Goal: Information Seeking & Learning: Check status

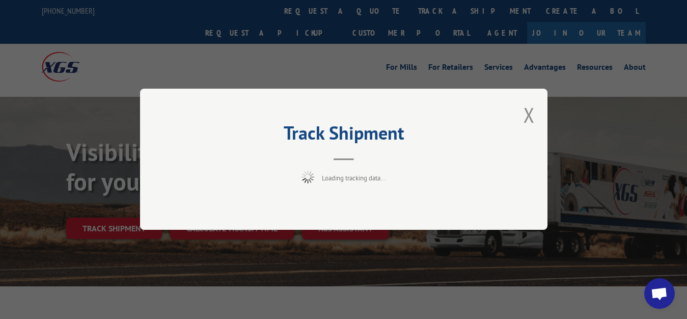
scroll to position [52, 0]
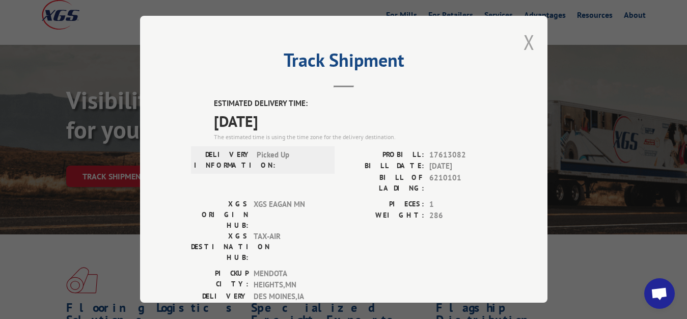
click at [524, 41] on button "Close modal" at bounding box center [529, 42] width 11 height 27
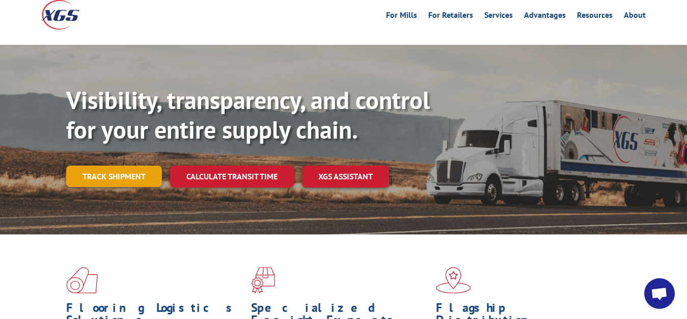
click at [112, 166] on link "Track shipment" at bounding box center [114, 176] width 96 height 21
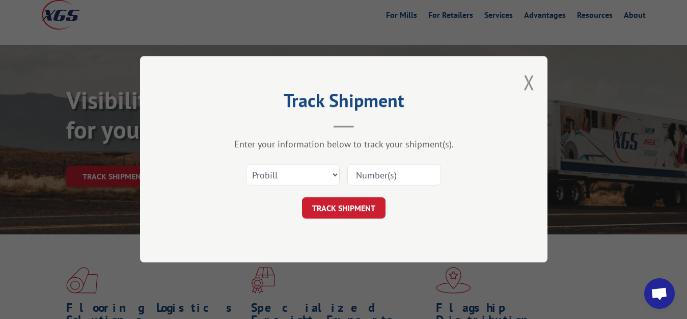
scroll to position [0, 0]
click at [246, 165] on select "Select category... Probill BOL PO" at bounding box center [293, 175] width 94 height 21
select select "bol"
click option "BOL" at bounding box center [0, 0] width 0 height 0
drag, startPoint x: 370, startPoint y: 174, endPoint x: 382, endPoint y: 146, distance: 31.0
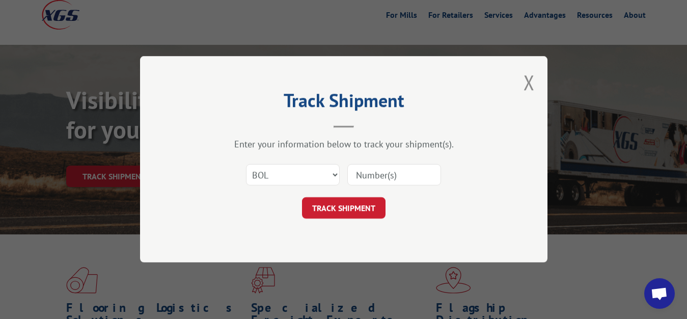
click at [371, 169] on input at bounding box center [394, 175] width 94 height 21
type input "6210100"
click button "TRACK SHIPMENT" at bounding box center [344, 208] width 84 height 21
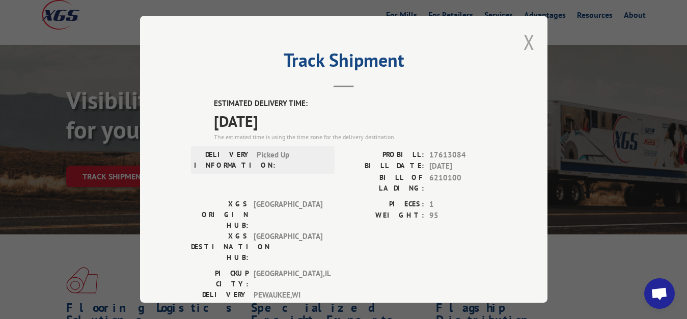
click at [524, 37] on button "Close modal" at bounding box center [529, 42] width 11 height 27
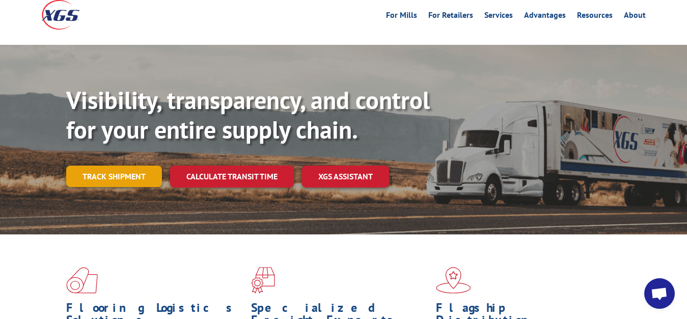
click at [105, 166] on link "Track shipment" at bounding box center [114, 176] width 96 height 21
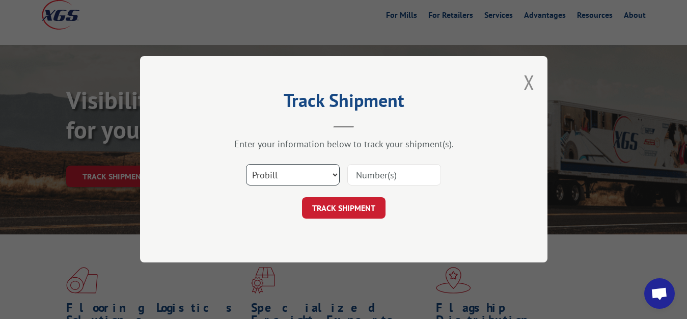
click at [246, 165] on select "Select category... Probill BOL PO" at bounding box center [293, 175] width 94 height 21
select select "bol"
click option "BOL" at bounding box center [0, 0] width 0 height 0
click at [373, 169] on input at bounding box center [394, 175] width 94 height 21
type input "6210102"
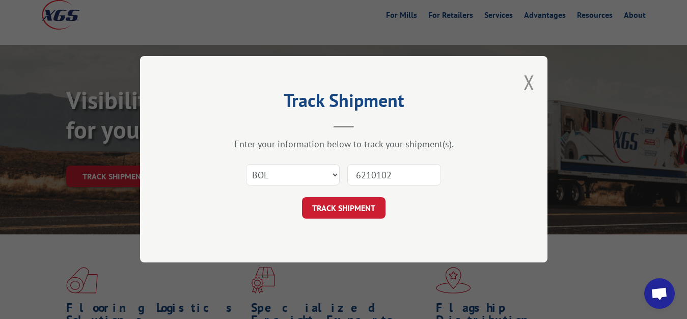
click button "TRACK SHIPMENT" at bounding box center [344, 208] width 84 height 21
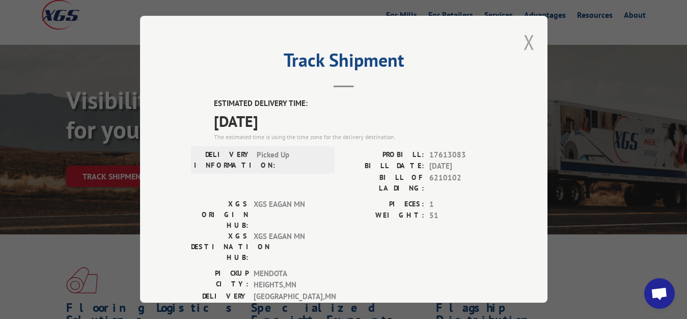
click at [524, 42] on button "Close modal" at bounding box center [529, 42] width 11 height 27
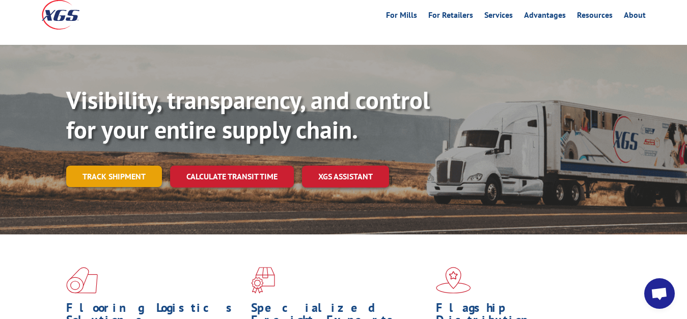
click at [118, 166] on link "Track shipment" at bounding box center [114, 176] width 96 height 21
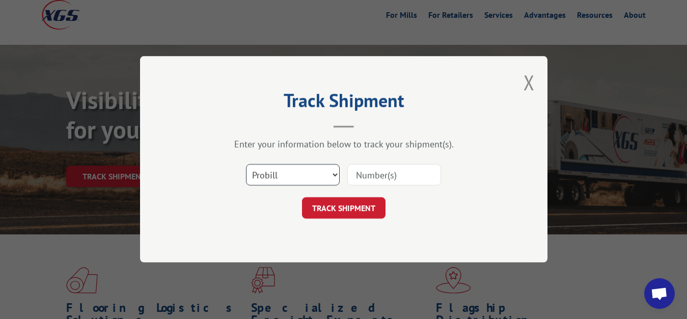
click at [246, 165] on select "Select category... Probill BOL PO" at bounding box center [293, 175] width 94 height 21
select select "bol"
click option "BOL" at bounding box center [0, 0] width 0 height 0
drag, startPoint x: 343, startPoint y: 181, endPoint x: 350, endPoint y: 179, distance: 8.1
click at [347, 180] on div "Select category... Probill BOL PO" at bounding box center [344, 175] width 306 height 34
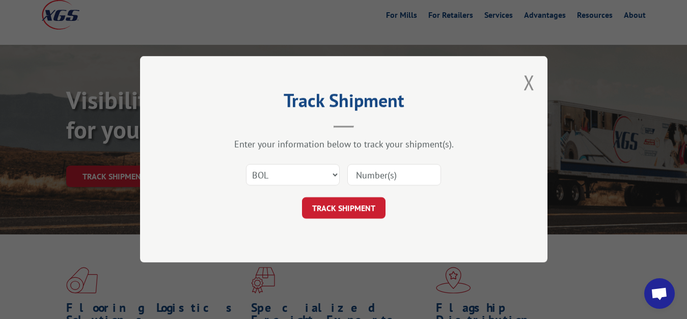
click at [366, 175] on input at bounding box center [394, 175] width 94 height 21
type input "6210103"
click button "TRACK SHIPMENT" at bounding box center [344, 208] width 84 height 21
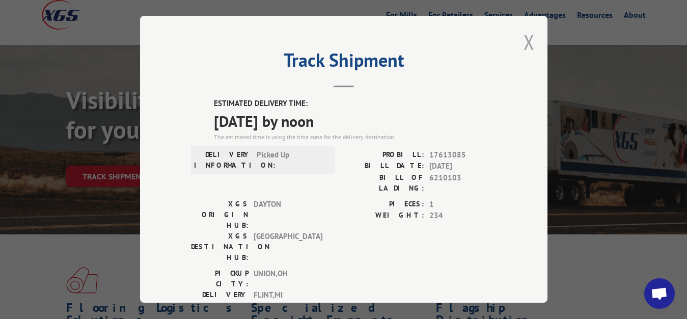
click at [524, 44] on button "Close modal" at bounding box center [529, 42] width 11 height 27
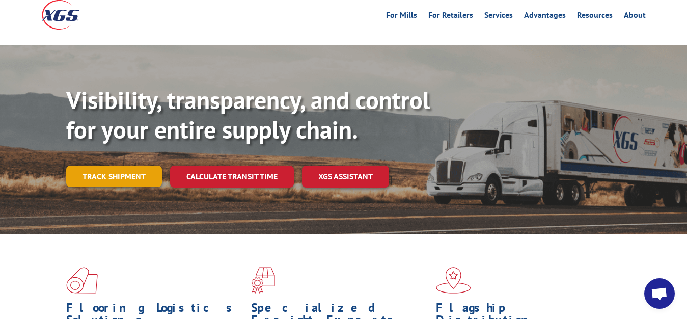
click at [160, 166] on link "Track shipment" at bounding box center [114, 176] width 96 height 21
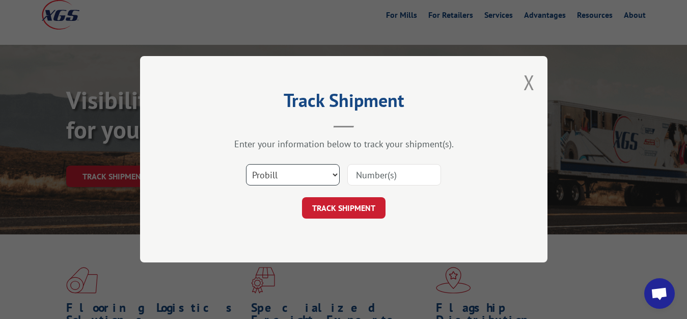
click at [246, 165] on select "Select category... Probill BOL PO" at bounding box center [293, 175] width 94 height 21
select select "bol"
click option "BOL" at bounding box center [0, 0] width 0 height 0
drag, startPoint x: 379, startPoint y: 175, endPoint x: 425, endPoint y: 113, distance: 77.9
click at [387, 172] on input at bounding box center [394, 175] width 94 height 21
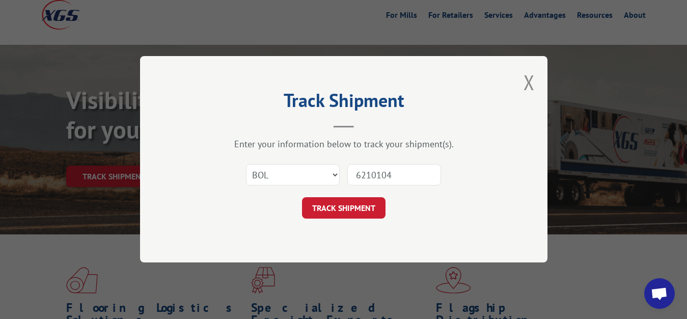
type input "6210104"
click button "TRACK SHIPMENT" at bounding box center [344, 208] width 84 height 21
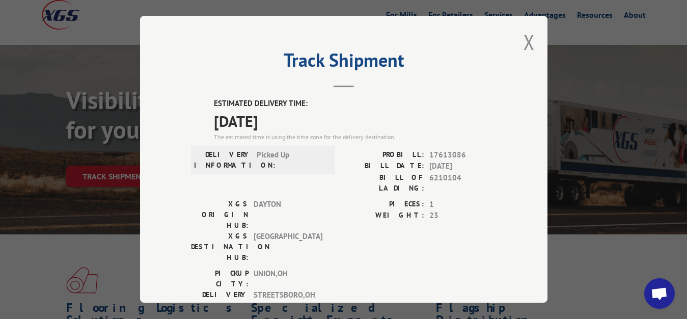
click at [524, 41] on button "Close modal" at bounding box center [529, 42] width 11 height 27
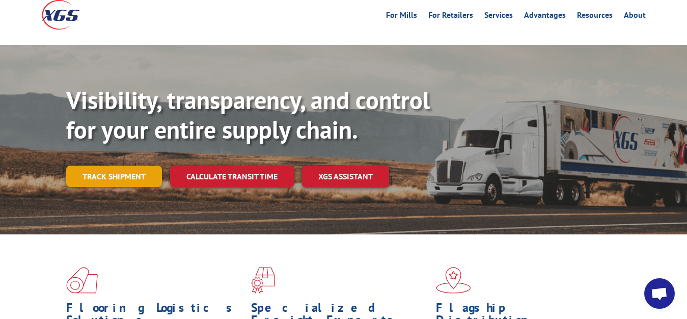
click at [92, 166] on link "Track shipment" at bounding box center [114, 176] width 96 height 21
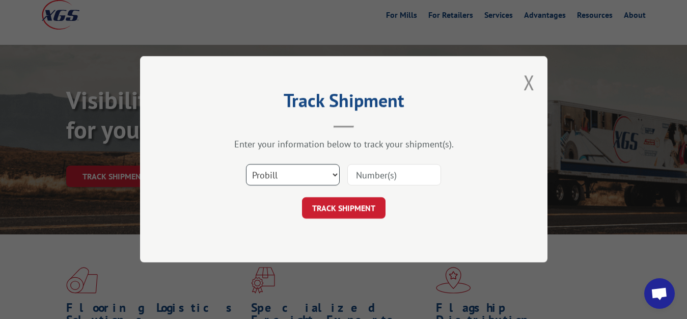
click at [246, 165] on select "Select category... Probill BOL PO" at bounding box center [293, 175] width 94 height 21
select select "bol"
click option "BOL" at bounding box center [0, 0] width 0 height 0
drag, startPoint x: 373, startPoint y: 180, endPoint x: 380, endPoint y: 151, distance: 29.4
click at [373, 179] on input at bounding box center [394, 175] width 94 height 21
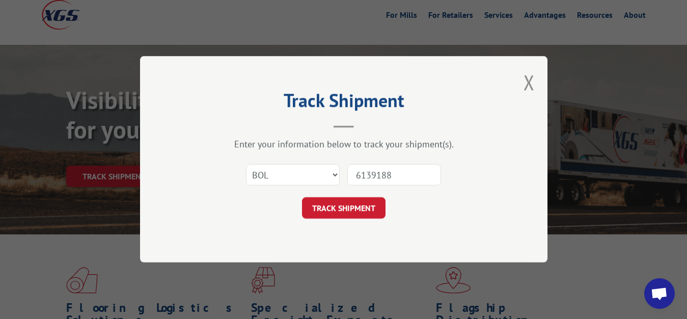
type input "6139188"
click button "TRACK SHIPMENT" at bounding box center [344, 208] width 84 height 21
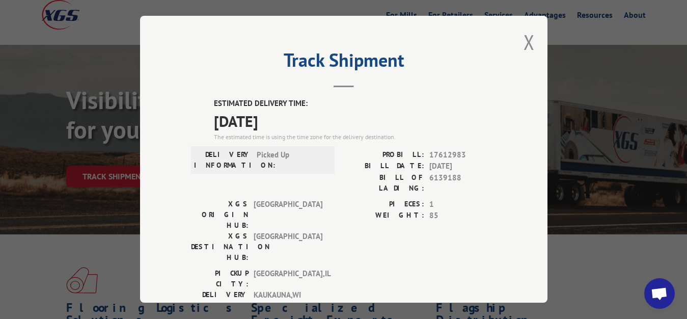
drag, startPoint x: 524, startPoint y: 40, endPoint x: 446, endPoint y: 109, distance: 103.6
click at [524, 44] on button "Close modal" at bounding box center [529, 42] width 11 height 27
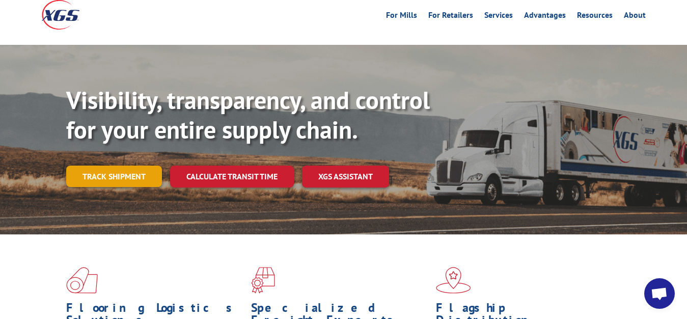
click at [113, 166] on link "Track shipment" at bounding box center [114, 176] width 96 height 21
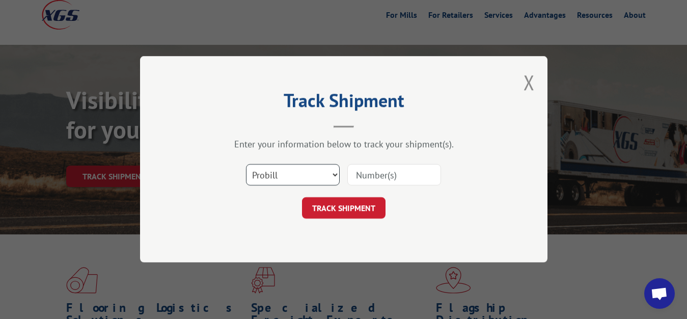
click at [246, 165] on select "Select category... Probill BOL PO" at bounding box center [293, 175] width 94 height 21
select select "bol"
click option "BOL" at bounding box center [0, 0] width 0 height 0
click at [387, 161] on div "Select category... Probill BOL PO" at bounding box center [344, 175] width 306 height 34
click at [356, 169] on input at bounding box center [394, 175] width 94 height 21
